Goal: Navigation & Orientation: Go to known website

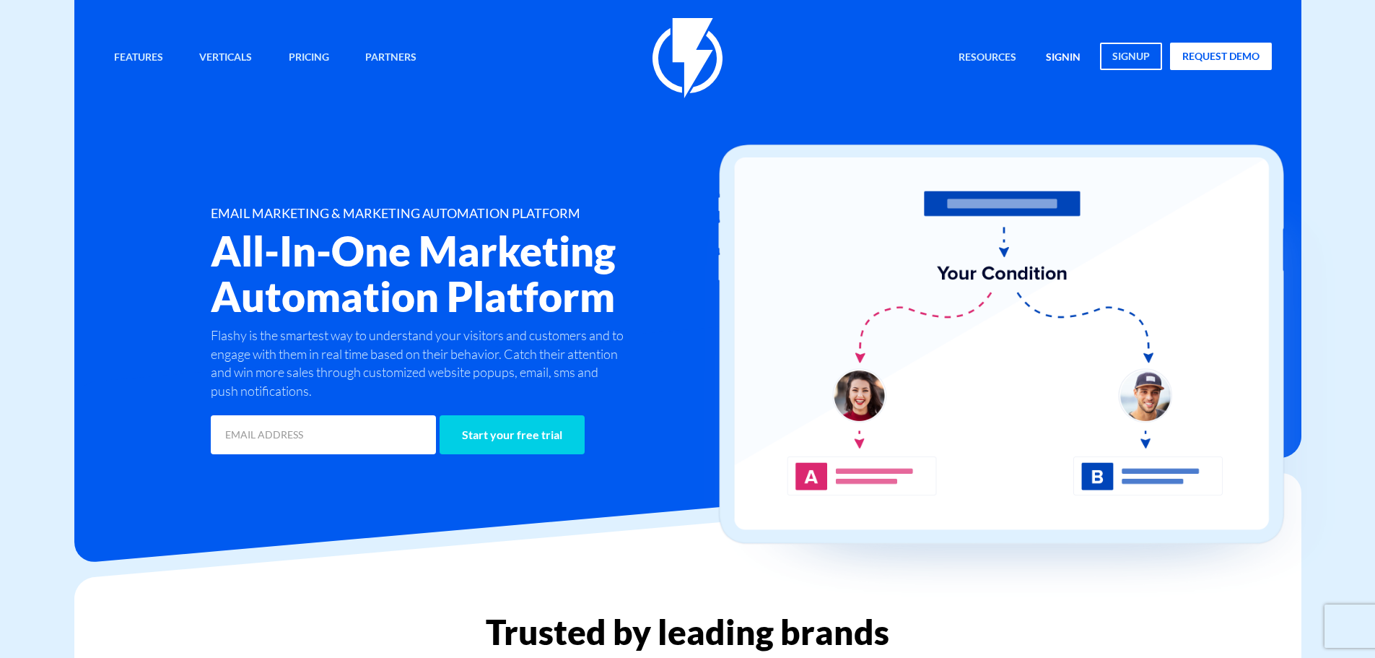
click at [1071, 57] on link "signin" at bounding box center [1063, 58] width 56 height 31
click at [1066, 53] on link "signin" at bounding box center [1063, 58] width 56 height 31
